Goal: Check status

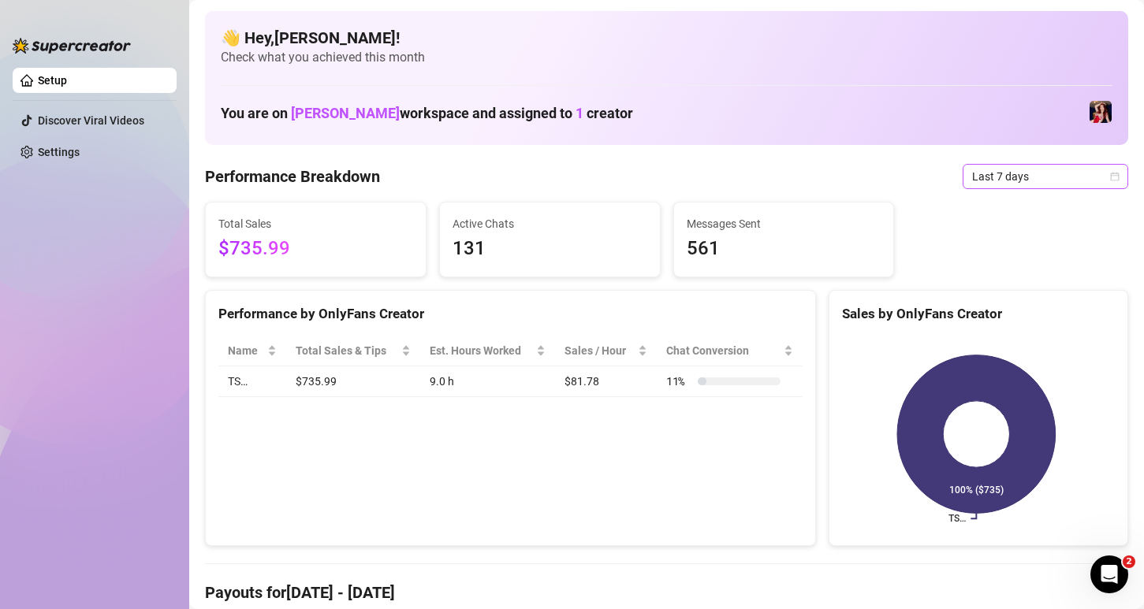
click at [1002, 180] on span "Last 7 days" at bounding box center [1045, 177] width 147 height 24
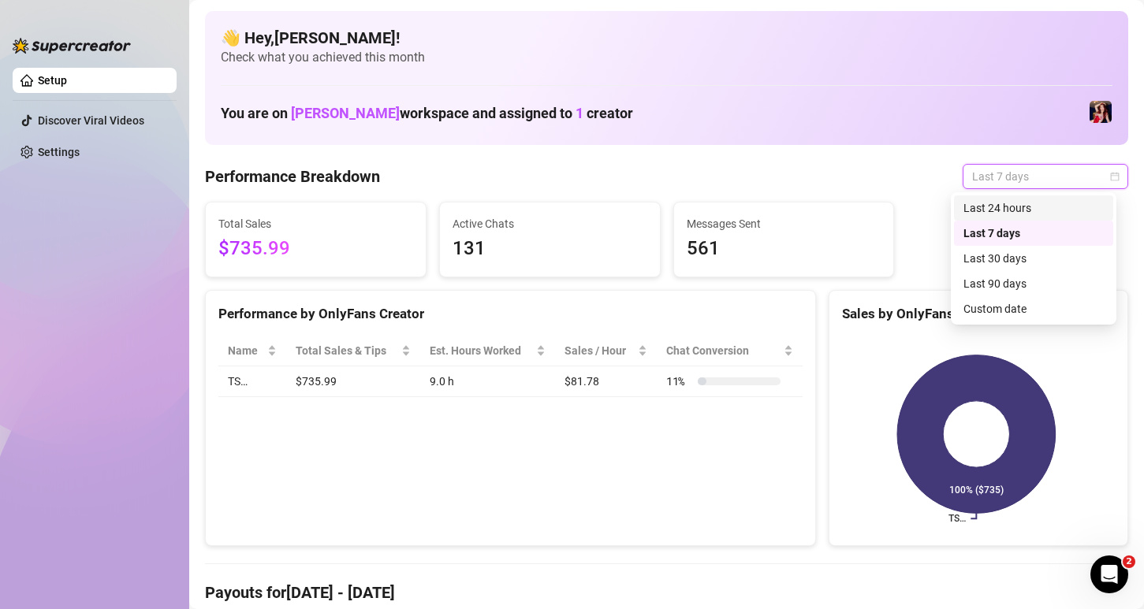
click at [1004, 214] on div "Last 24 hours" at bounding box center [1033, 207] width 140 height 17
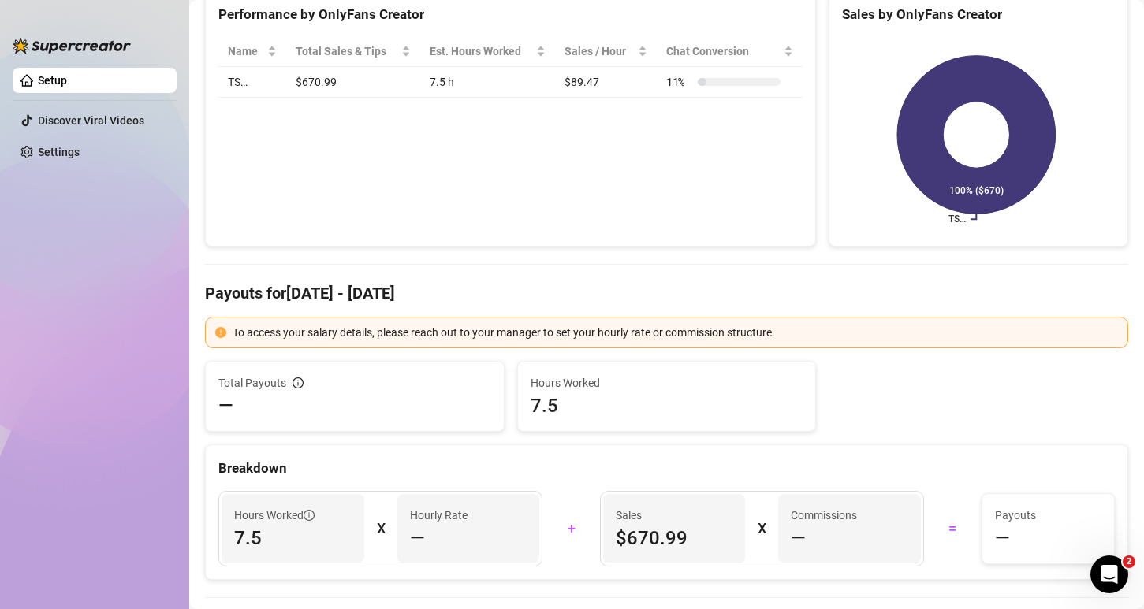
scroll to position [126, 0]
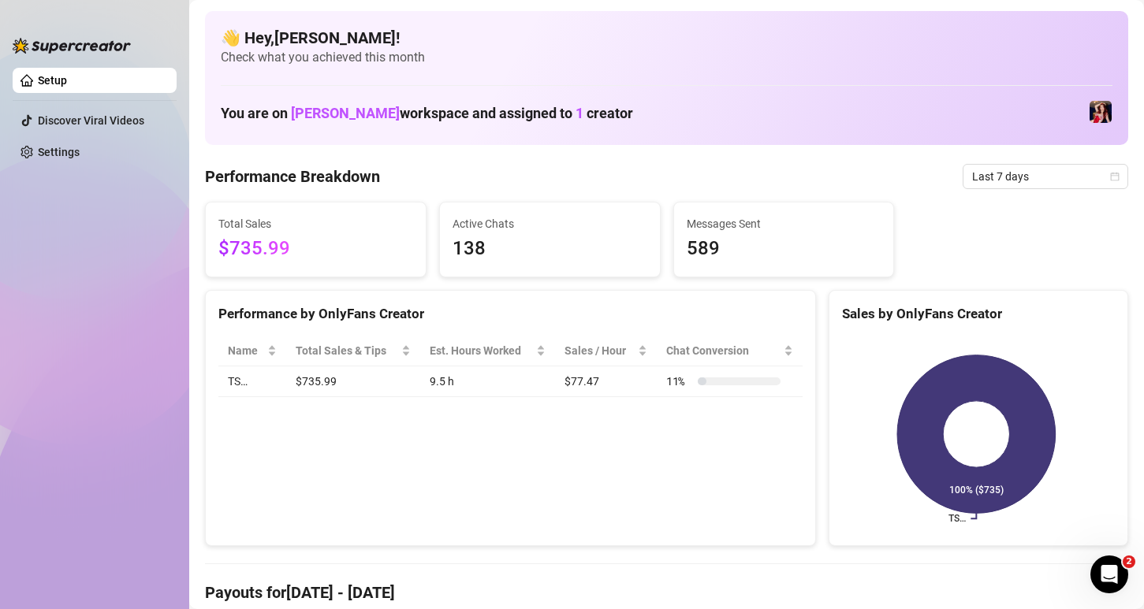
click at [1034, 167] on span "Last 7 days" at bounding box center [1045, 177] width 147 height 24
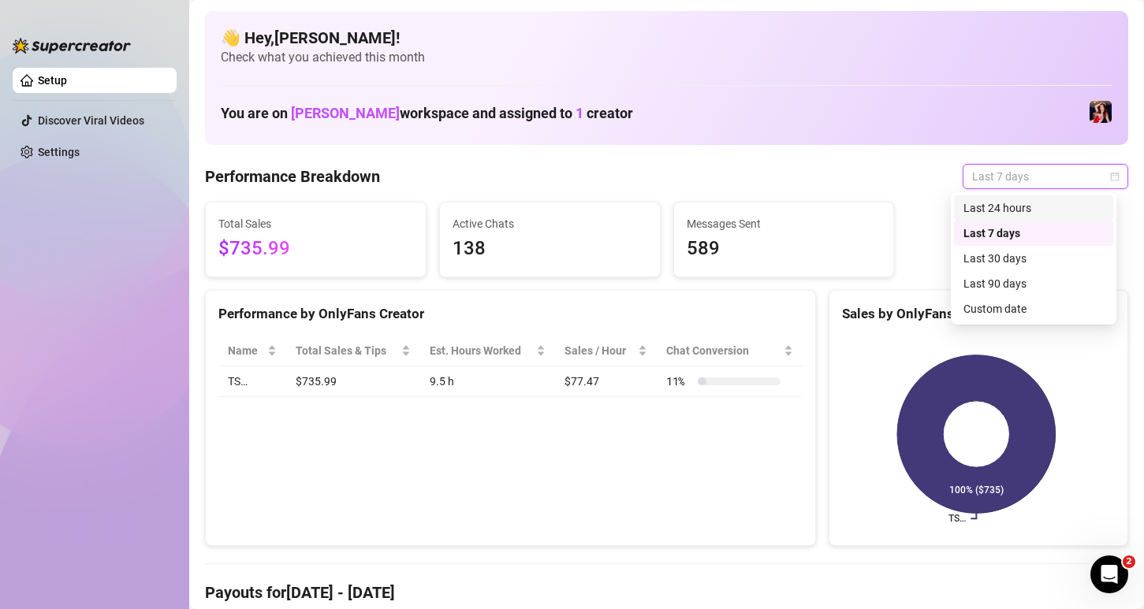
click at [1005, 212] on div "Last 24 hours" at bounding box center [1033, 207] width 140 height 17
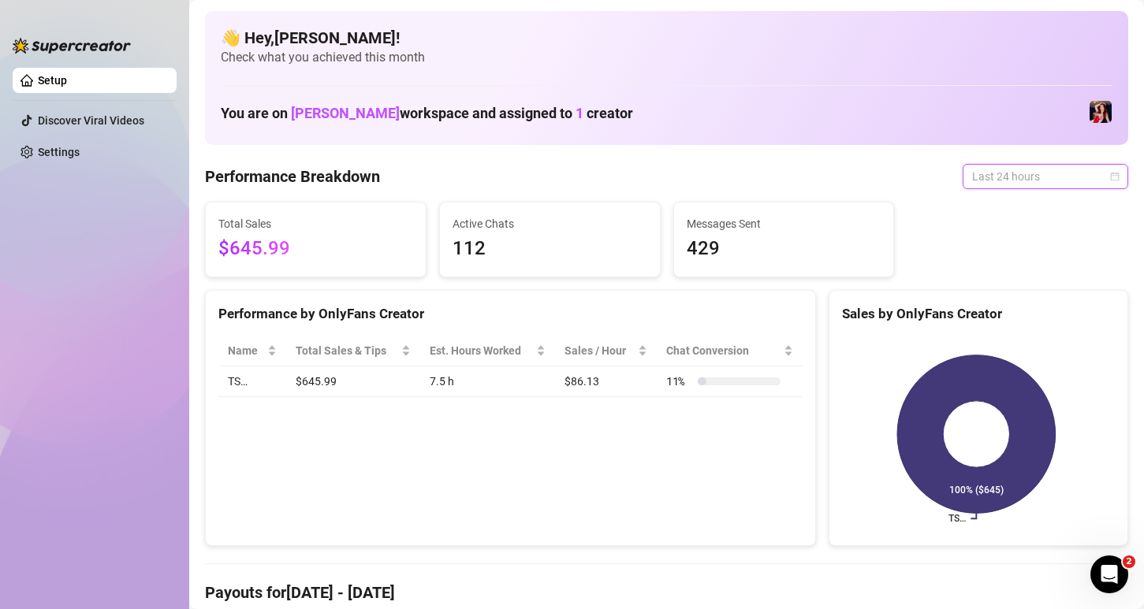
click at [1014, 165] on span "Last 24 hours" at bounding box center [1045, 177] width 147 height 24
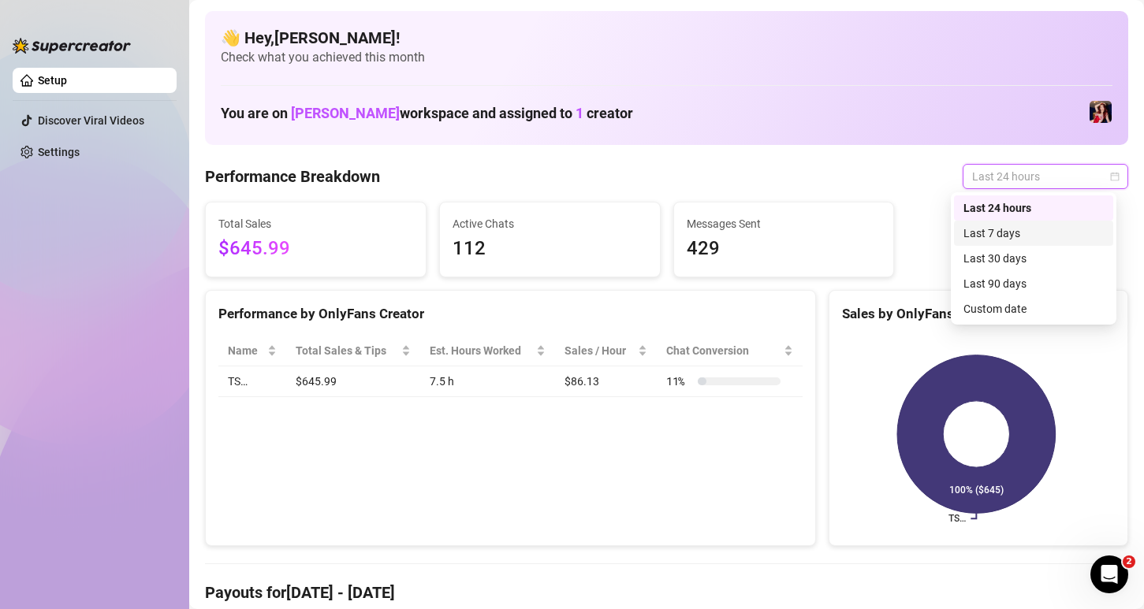
click at [984, 232] on div "Last 7 days" at bounding box center [1033, 233] width 140 height 17
click at [986, 179] on span "Last 7 days" at bounding box center [1045, 177] width 147 height 24
click at [985, 203] on div "Last 24 hours" at bounding box center [1033, 207] width 140 height 17
